Goal: Use online tool/utility: Utilize a website feature to perform a specific function

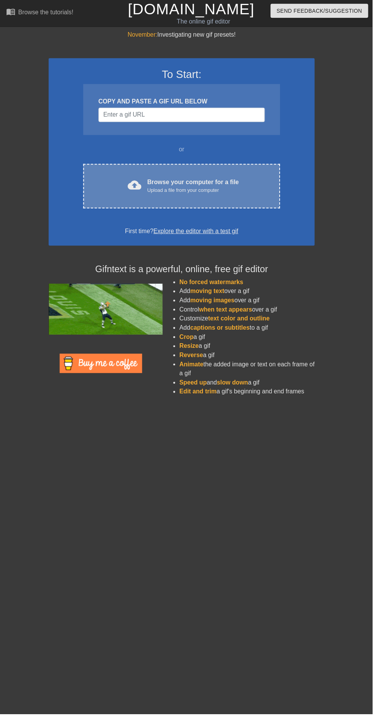
click at [173, 181] on div "Browse your computer for a file Upload a file from your computer" at bounding box center [196, 188] width 93 height 17
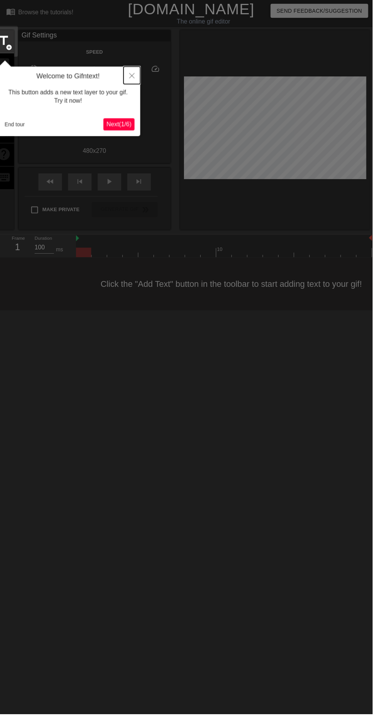
click at [134, 76] on icon "Close" at bounding box center [133, 76] width 5 height 5
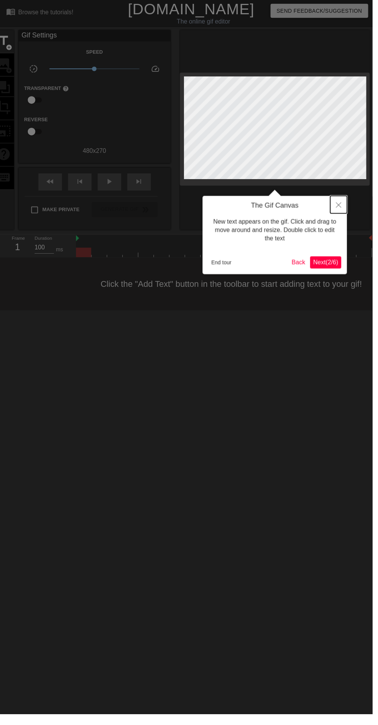
click at [343, 208] on icon "Close" at bounding box center [343, 207] width 5 height 5
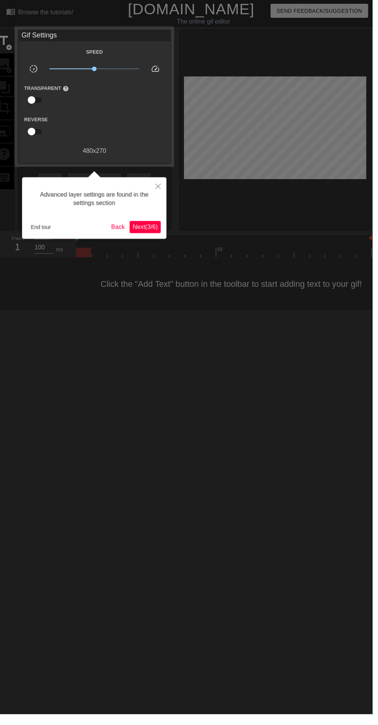
click at [139, 233] on span "Next ( 3 / 6 )" at bounding box center [147, 230] width 25 height 7
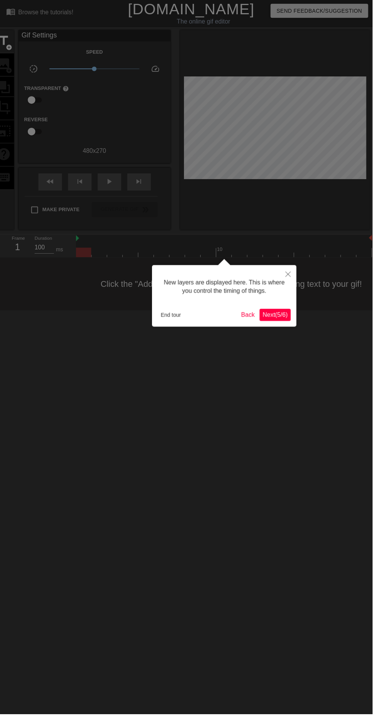
scroll to position [6, 0]
click at [278, 319] on span "Next ( 5 / 6 )" at bounding box center [279, 319] width 25 height 7
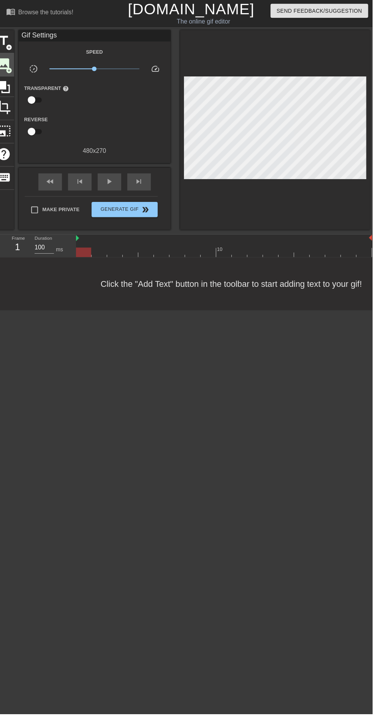
click at [13, 63] on div "image add_circle" at bounding box center [3, 66] width 21 height 24
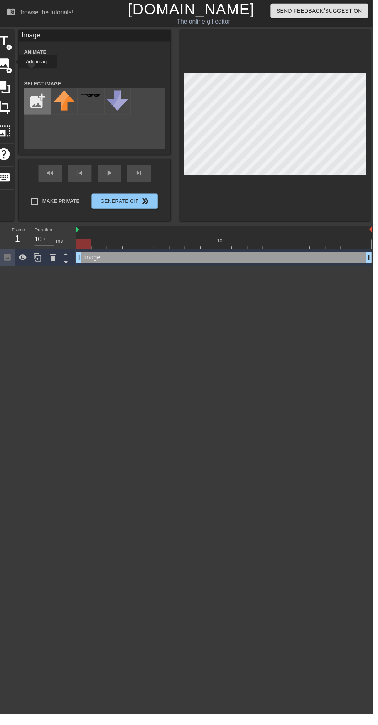
click at [41, 96] on input "file" at bounding box center [38, 103] width 26 height 26
type input "C:\fakepath\Screenshot_20250926-154309.png"
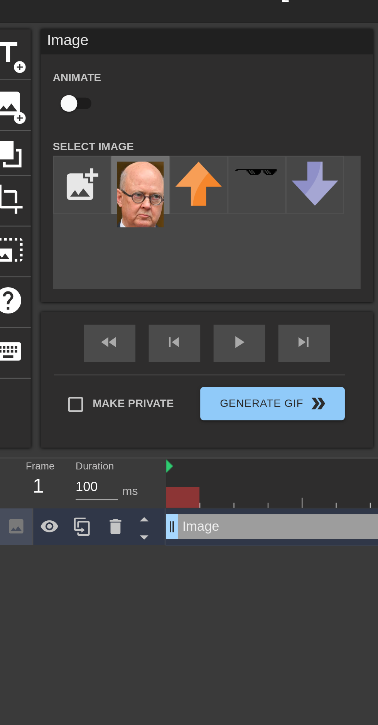
click at [63, 105] on img at bounding box center [65, 107] width 22 height 30
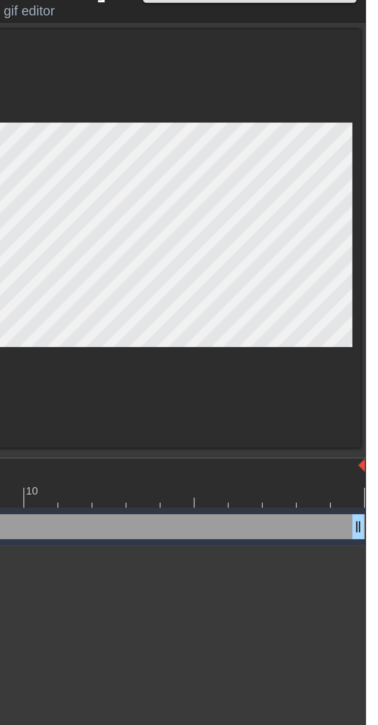
click at [313, 207] on div at bounding box center [279, 127] width 193 height 194
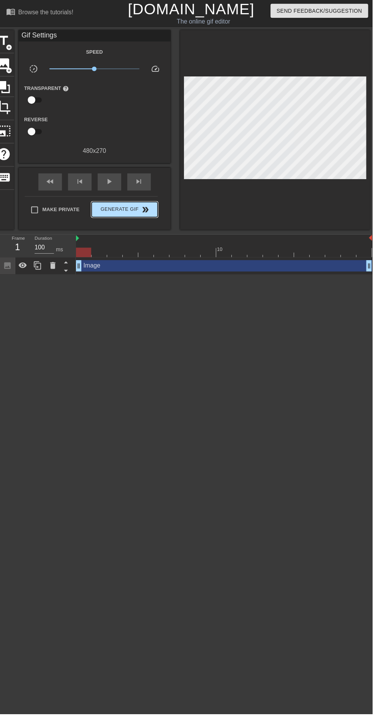
click at [150, 211] on span "Generate Gif double_arrow" at bounding box center [126, 212] width 61 height 9
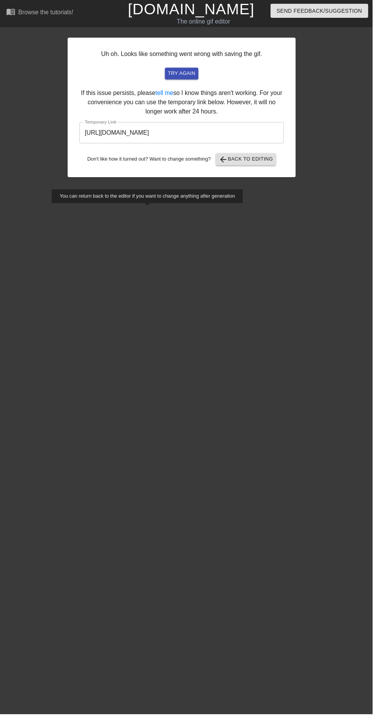
click at [135, 135] on input "[URL][DOMAIN_NAME]" at bounding box center [185, 135] width 208 height 22
